Goal: Transaction & Acquisition: Purchase product/service

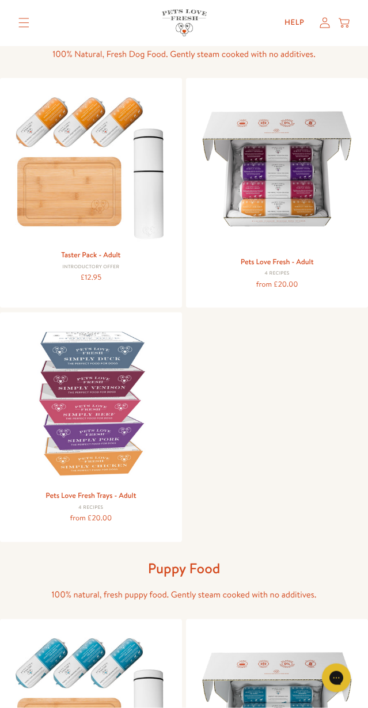
scroll to position [88, 0]
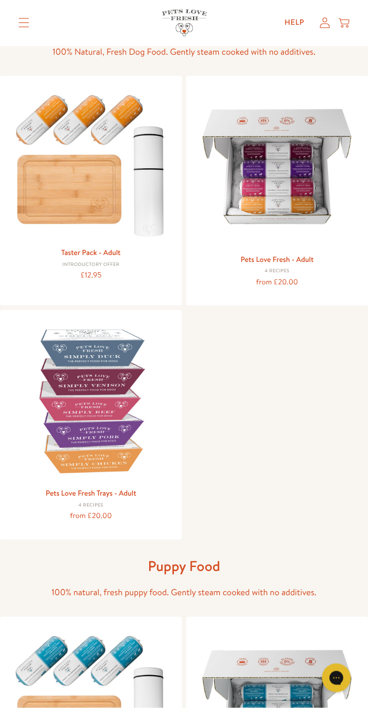
click at [297, 186] on img at bounding box center [277, 167] width 165 height 165
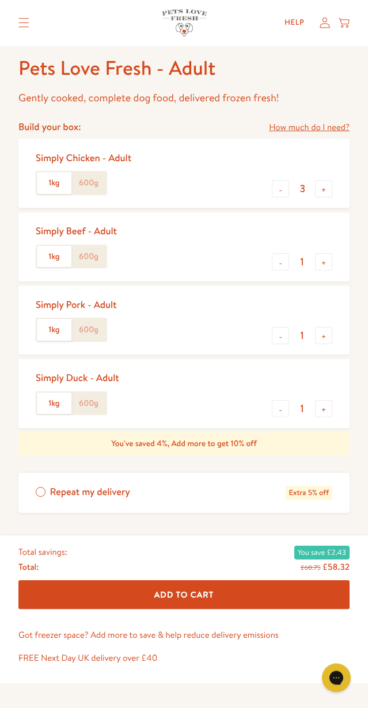
scroll to position [345, 0]
click at [283, 254] on button "-" at bounding box center [280, 261] width 17 height 17
type input "0"
click at [284, 328] on button "-" at bounding box center [280, 335] width 17 height 17
type input "0"
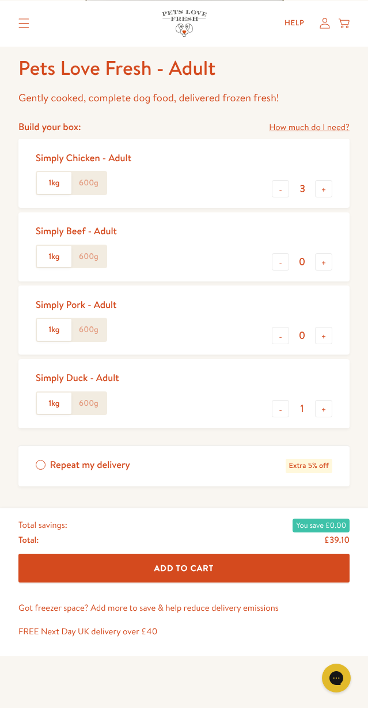
click at [280, 404] on button "-" at bounding box center [280, 408] width 17 height 17
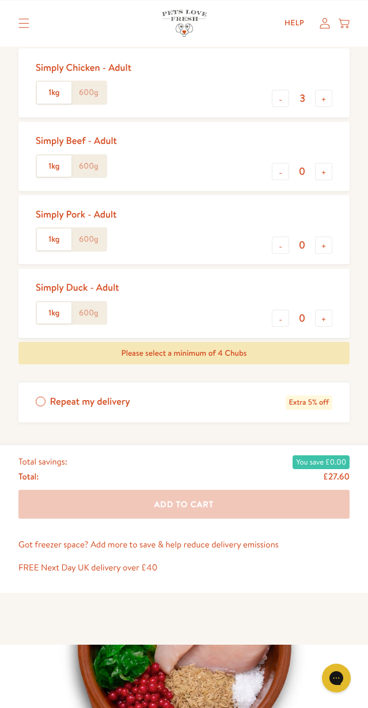
scroll to position [435, 0]
click at [325, 310] on button "+" at bounding box center [323, 318] width 17 height 17
type input "1"
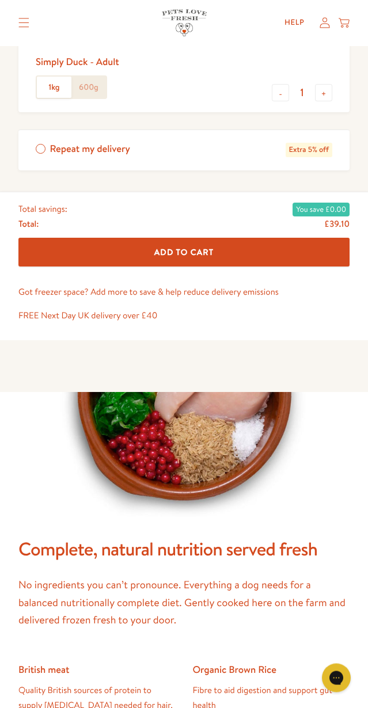
scroll to position [662, 0]
click at [220, 247] on button "Add To Cart" at bounding box center [183, 252] width 331 height 28
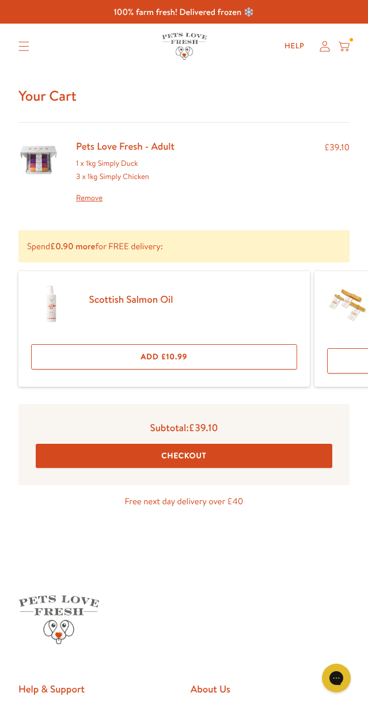
click at [220, 451] on button "Checkout" at bounding box center [184, 456] width 297 height 24
